Goal: Information Seeking & Learning: Learn about a topic

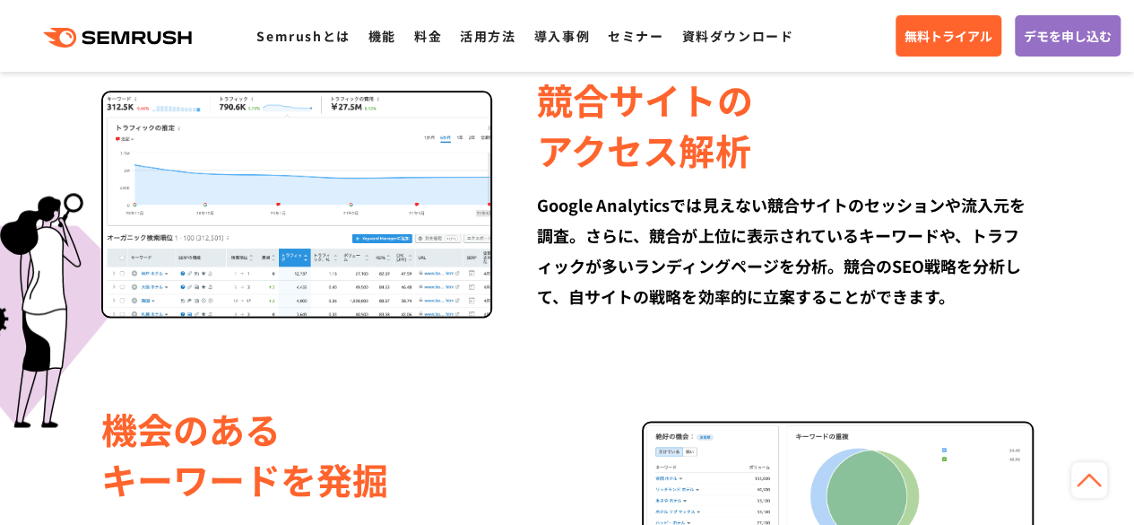
scroll to position [1166, 0]
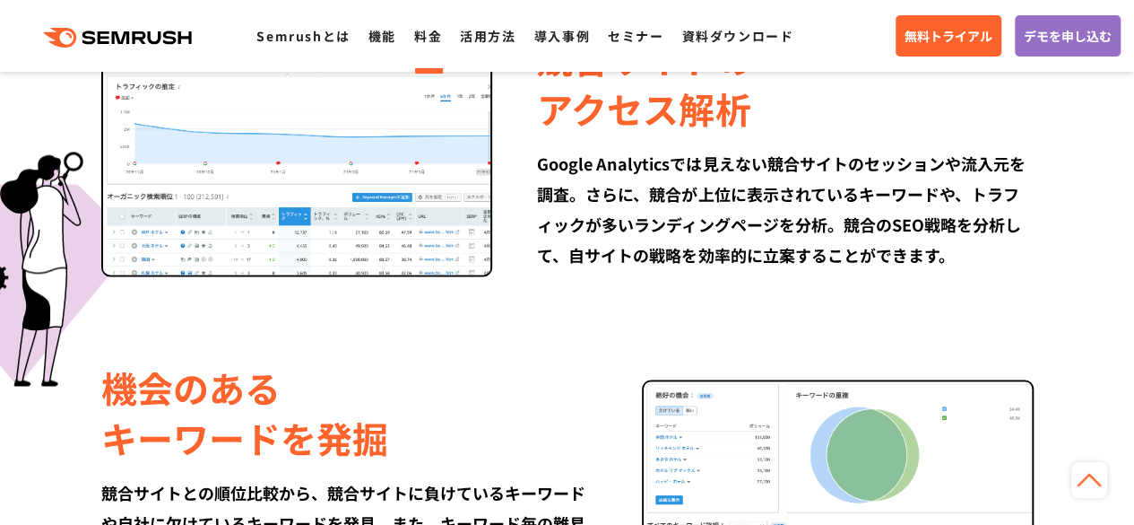
click at [432, 40] on link "料金" at bounding box center [428, 36] width 28 height 18
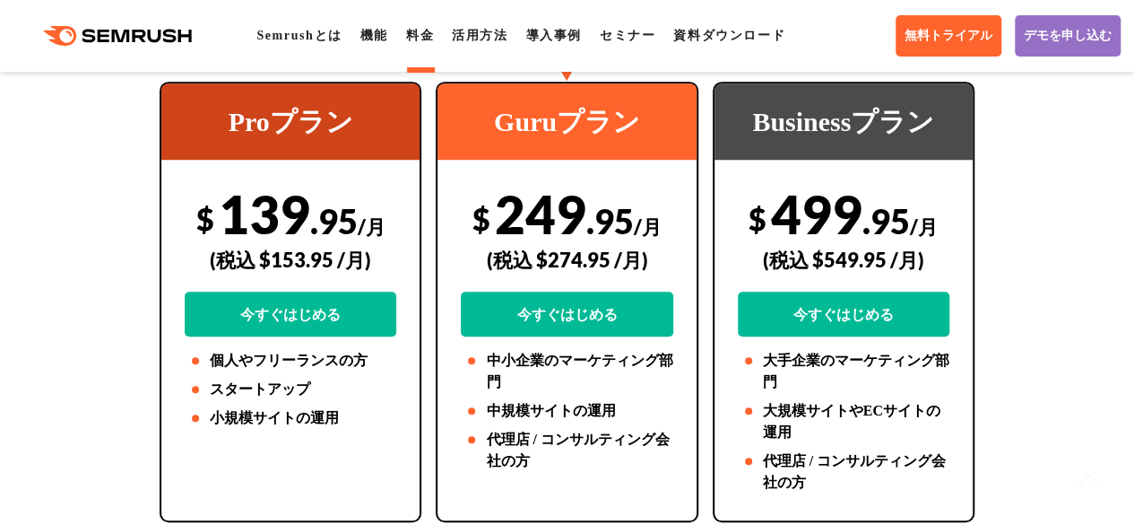
scroll to position [538, 0]
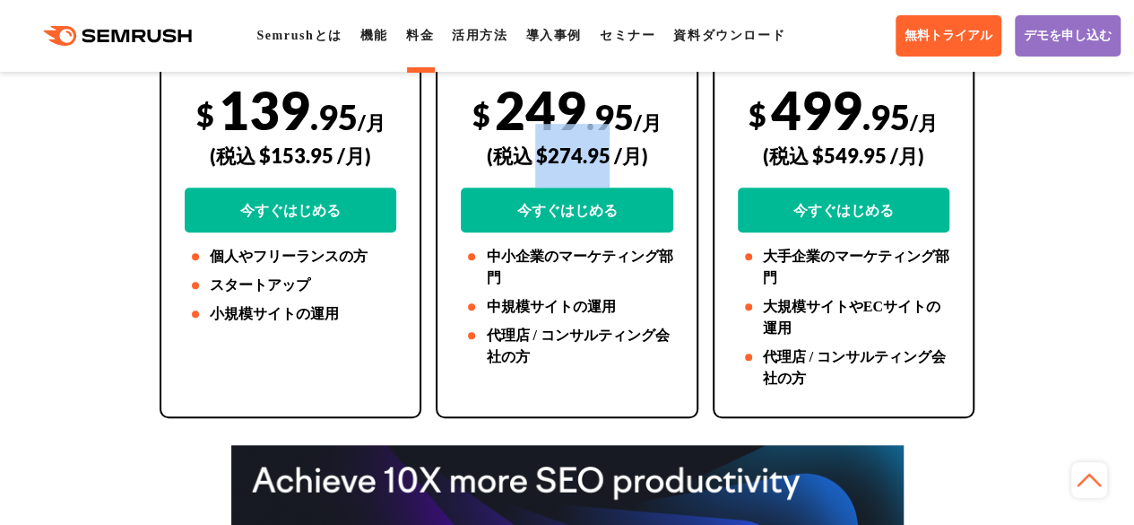
drag, startPoint x: 611, startPoint y: 155, endPoint x: 540, endPoint y: 155, distance: 70.8
click at [540, 155] on div "(税込 $274.95 /月)" at bounding box center [567, 156] width 212 height 64
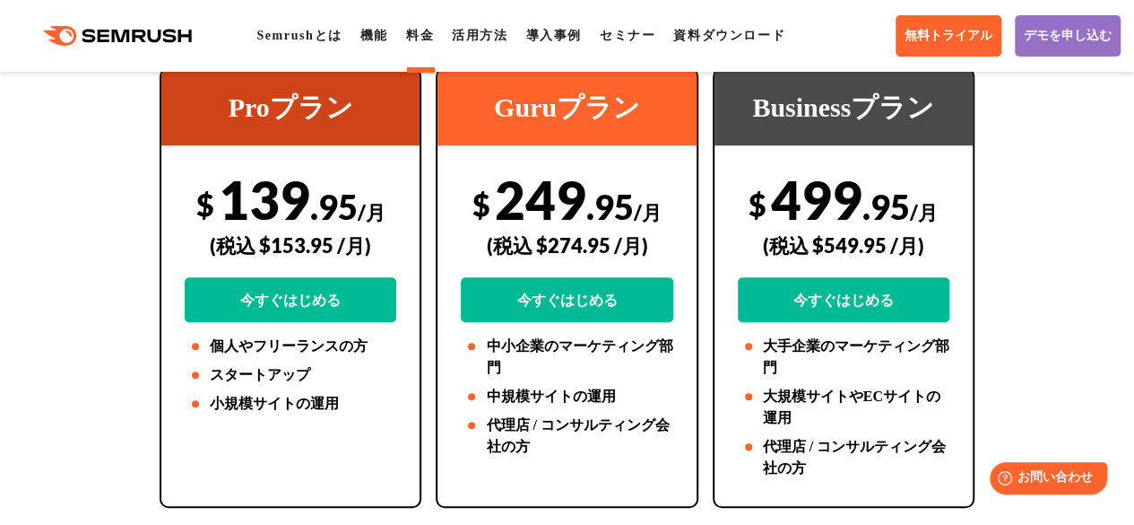
scroll to position [0, 0]
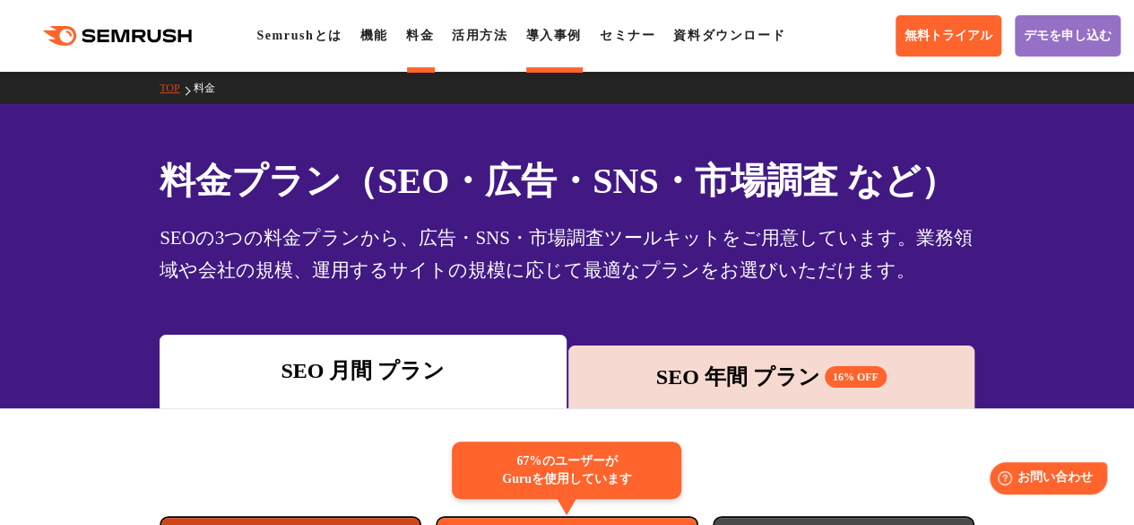
click at [581, 30] on link "導入事例" at bounding box center [553, 35] width 56 height 13
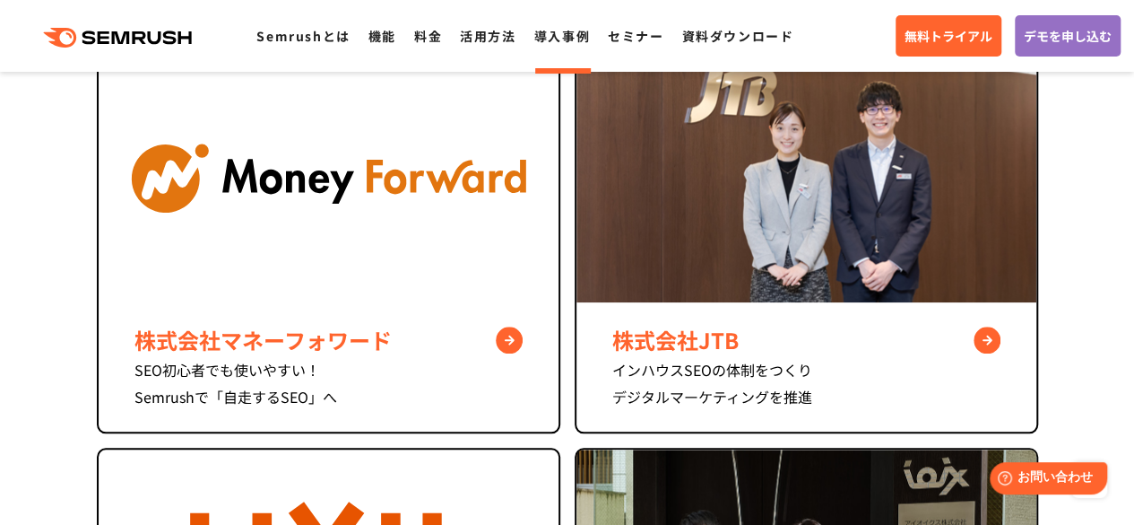
scroll to position [807, 0]
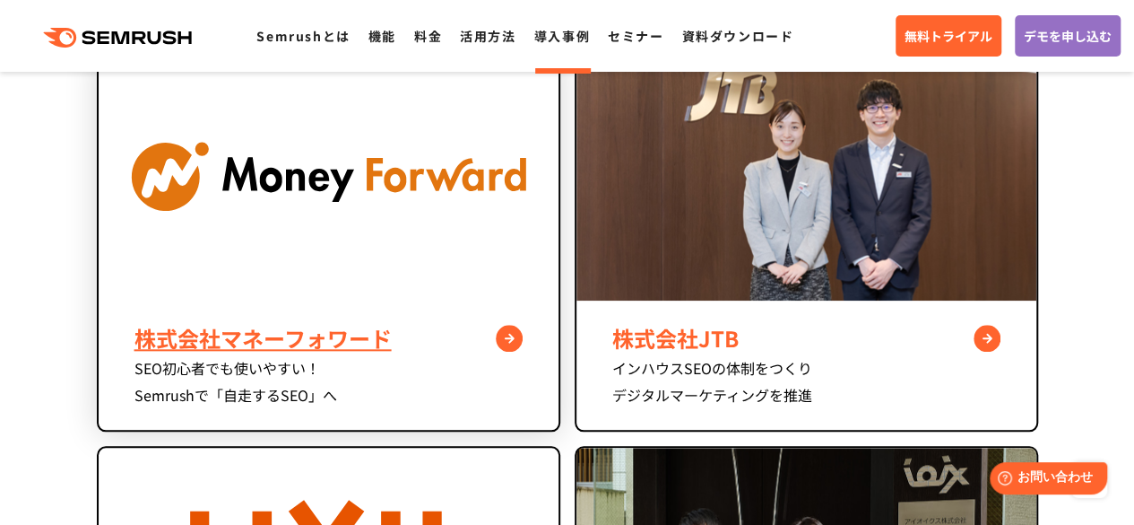
click at [416, 248] on img at bounding box center [329, 176] width 460 height 248
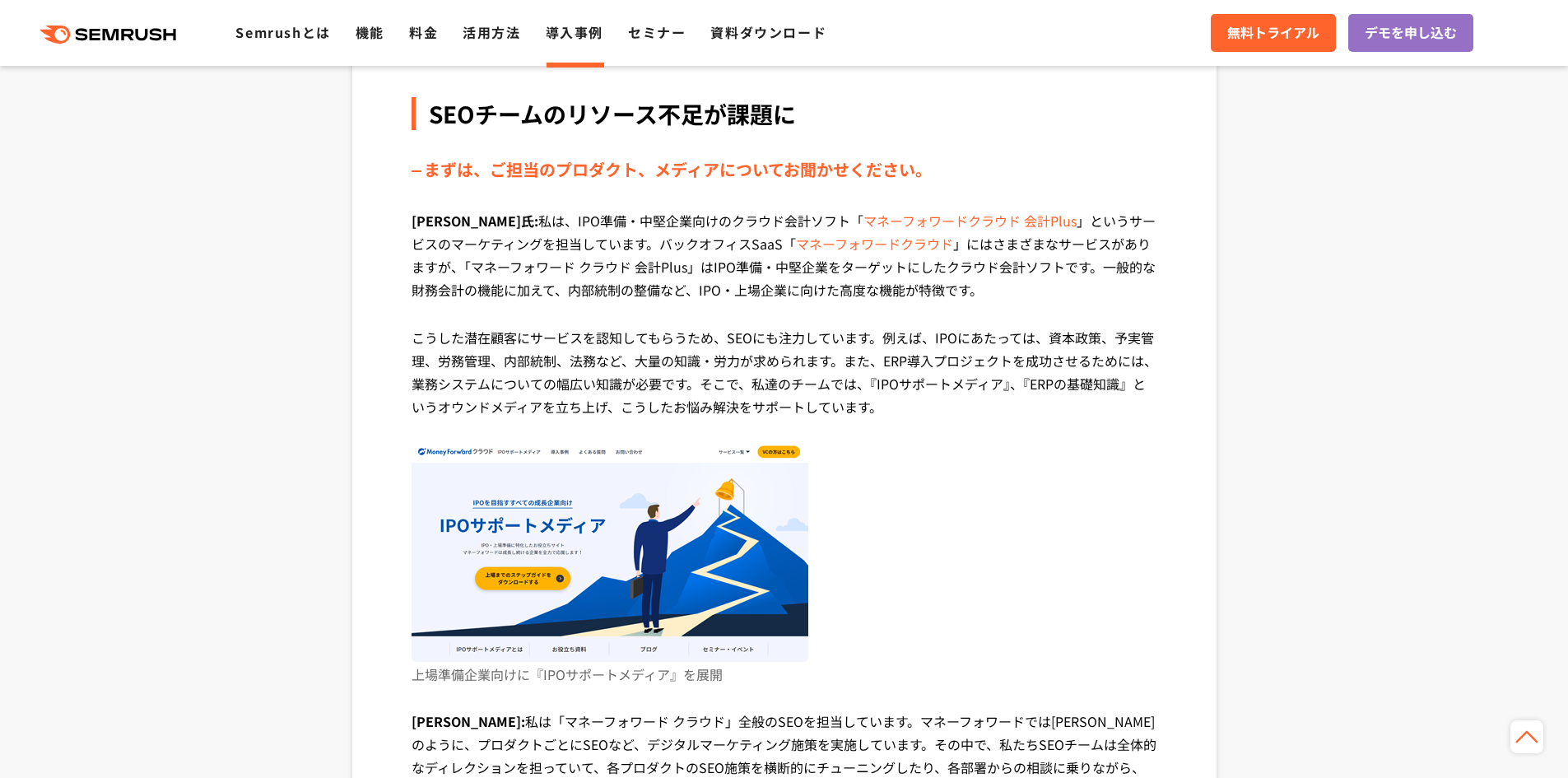
scroll to position [659, 0]
